Goal: Navigation & Orientation: Find specific page/section

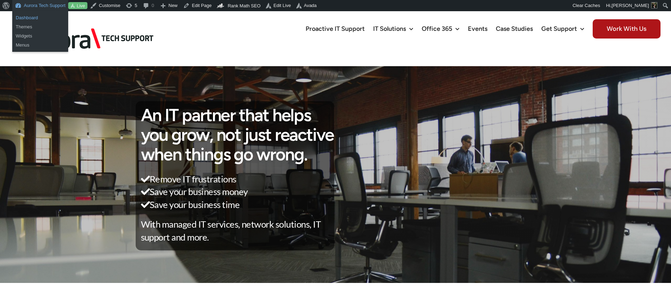
click at [28, 19] on link "Dashboard" at bounding box center [40, 17] width 56 height 9
click at [34, 15] on link "Dashboard" at bounding box center [40, 17] width 56 height 9
